Goal: Task Accomplishment & Management: Manage account settings

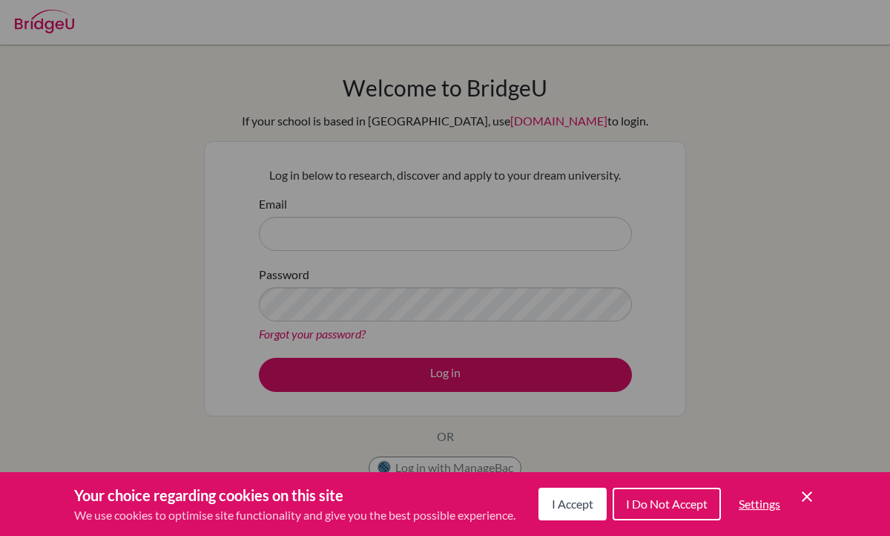
click at [391, 232] on div "Cookie Preferences" at bounding box center [445, 268] width 890 height 536
click at [755, 506] on span "Settings" at bounding box center [760, 503] width 42 height 14
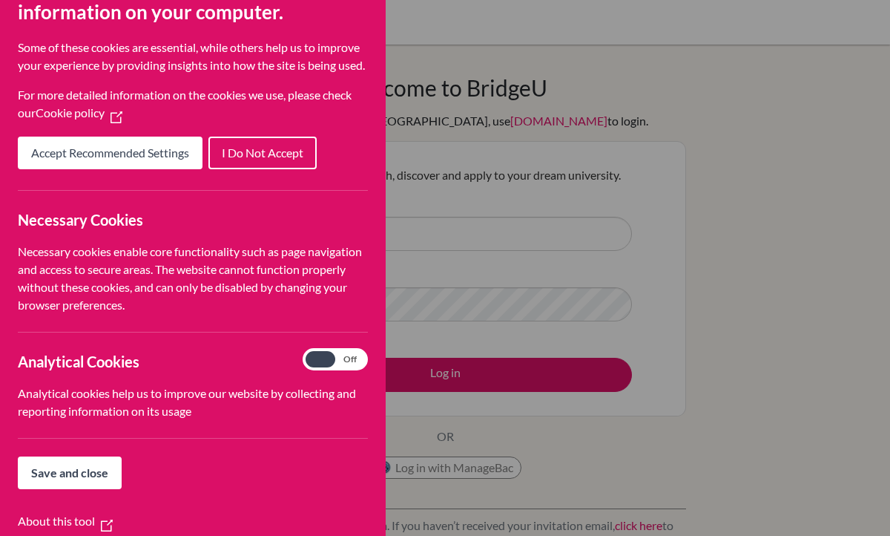
scroll to position [50, 0]
click at [319, 367] on span "Cookie Preferences" at bounding box center [321, 358] width 30 height 16
click at [319, 367] on input "Analytical Cookies On Off" at bounding box center [335, 358] width 59 height 16
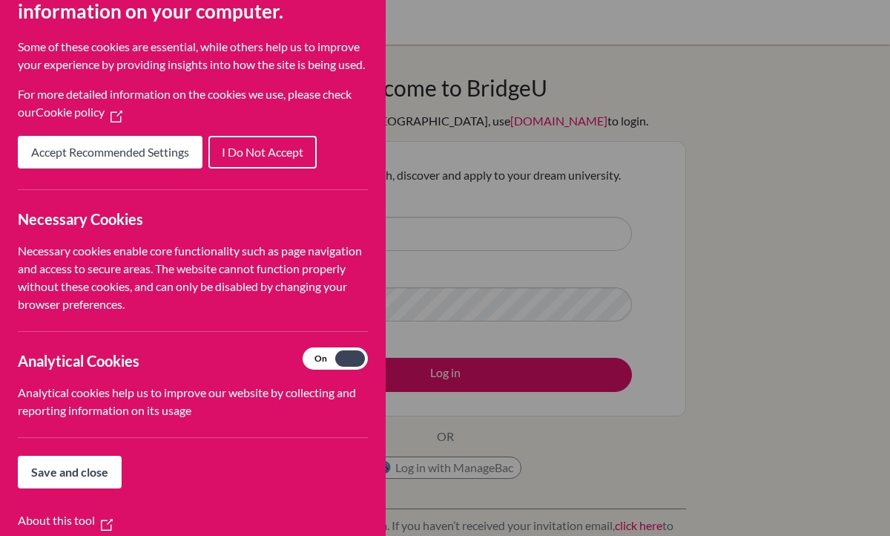
click at [342, 367] on span "Cookie Preferences" at bounding box center [350, 358] width 30 height 16
click at [342, 367] on input "Analytical Cookies On Off" at bounding box center [335, 358] width 59 height 16
checkbox input "false"
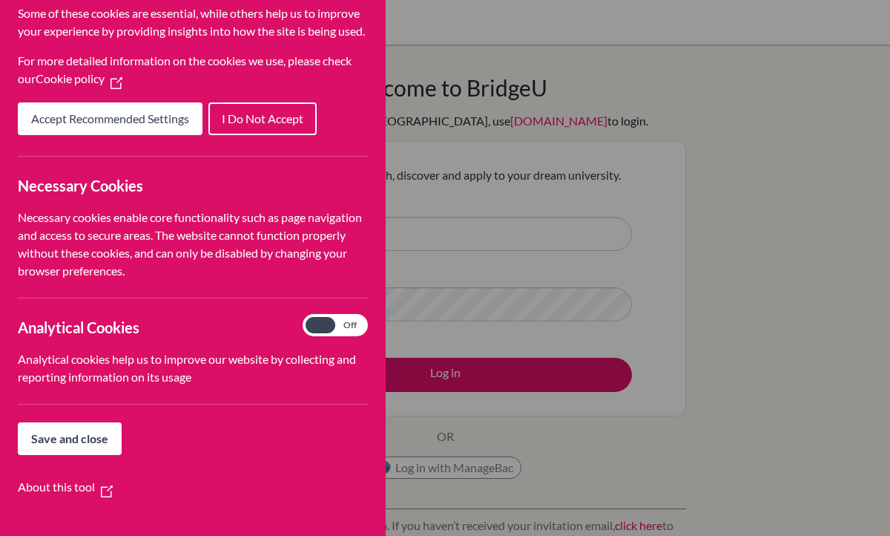
scroll to position [118, 0]
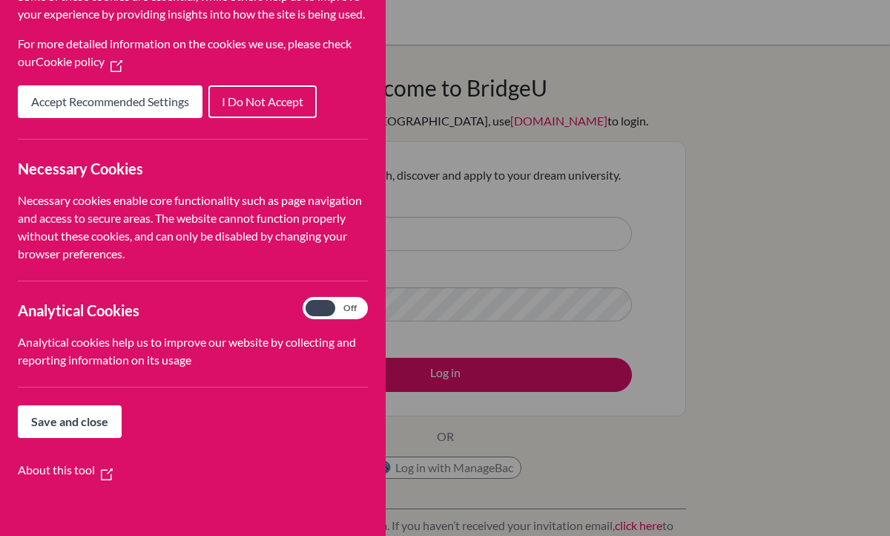
click at [148, 111] on button "Accept Recommended Settings" at bounding box center [110, 101] width 185 height 33
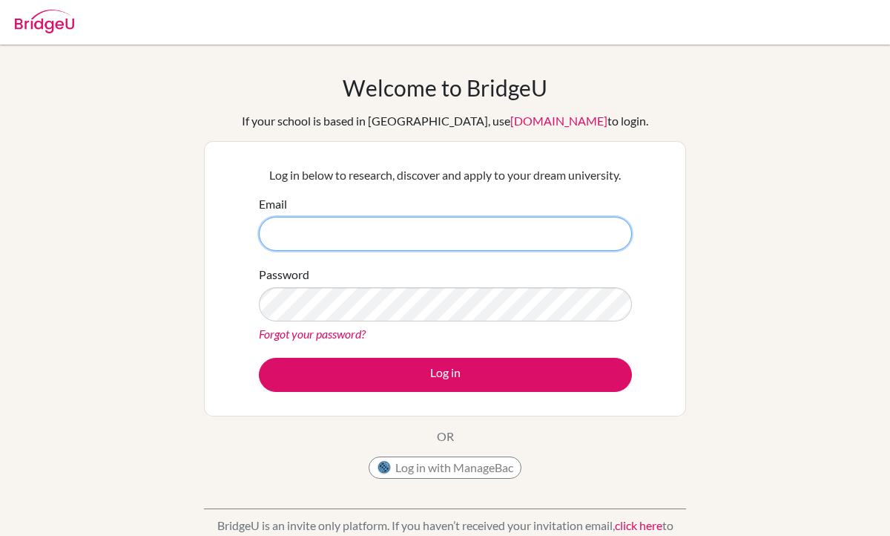
click at [299, 241] on input "Email" at bounding box center [445, 234] width 373 height 34
type input "[PERSON_NAME][EMAIL_ADDRESS][PERSON_NAME][DOMAIN_NAME]"
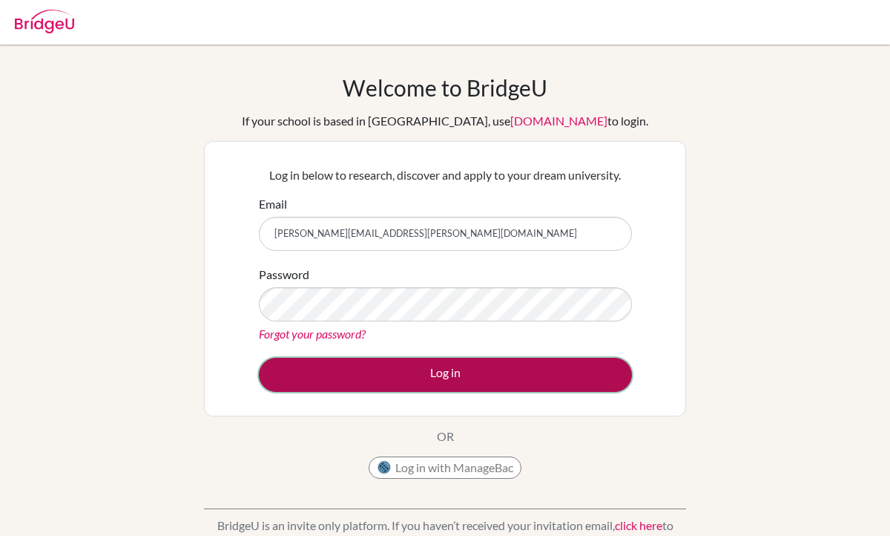
click at [357, 382] on button "Log in" at bounding box center [445, 375] width 373 height 34
